Goal: Transaction & Acquisition: Purchase product/service

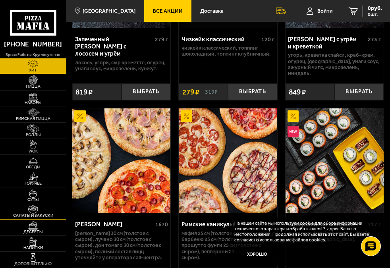
scroll to position [724, 0]
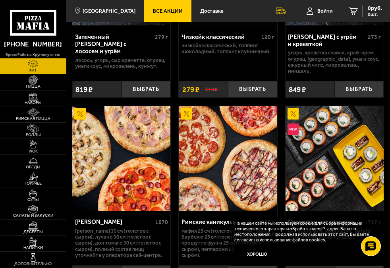
click at [153, 8] on span "Все Акции" at bounding box center [168, 10] width 30 height 5
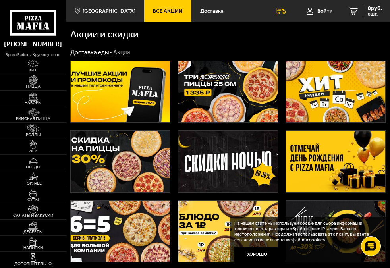
click at [342, 157] on img at bounding box center [335, 161] width 99 height 61
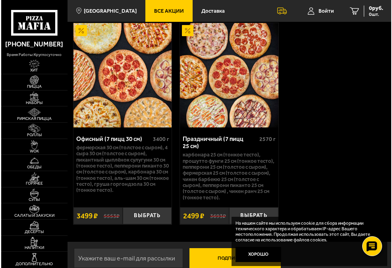
scroll to position [402, 0]
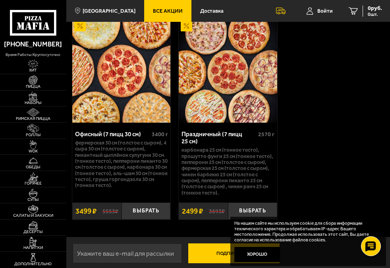
click at [122, 68] on img at bounding box center [121, 70] width 98 height 105
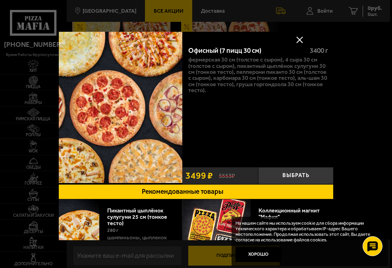
scroll to position [0, 30]
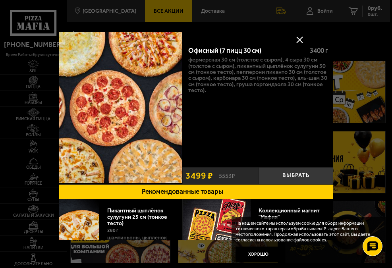
scroll to position [0, 30]
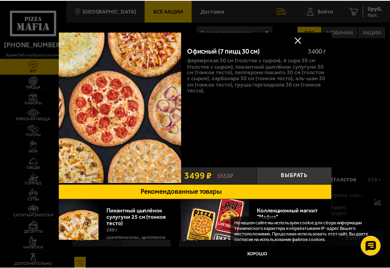
scroll to position [724, 0]
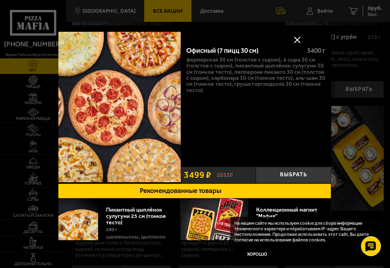
click at [293, 40] on button at bounding box center [298, 40] width 12 height 12
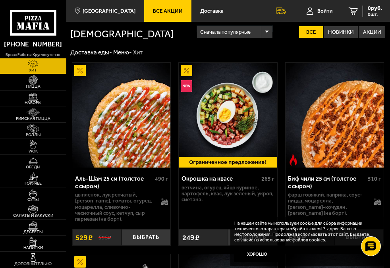
scroll to position [0, 0]
